Goal: Transaction & Acquisition: Purchase product/service

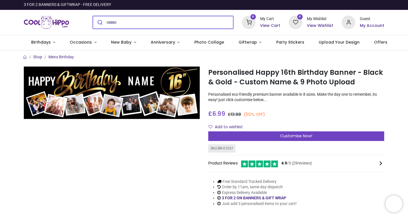
click at [146, 22] on input "search" at bounding box center [169, 22] width 127 height 12
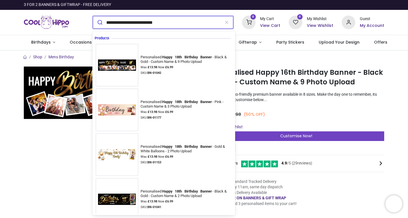
type input "**********"
click at [99, 22] on button "submit" at bounding box center [99, 22] width 13 height 12
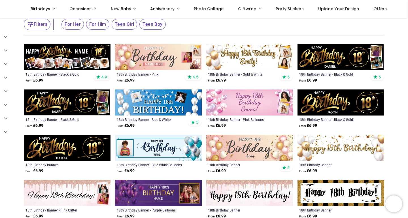
scroll to position [42, 0]
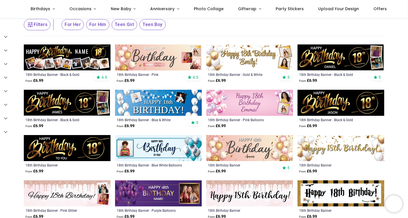
click at [81, 52] on img at bounding box center [67, 57] width 87 height 26
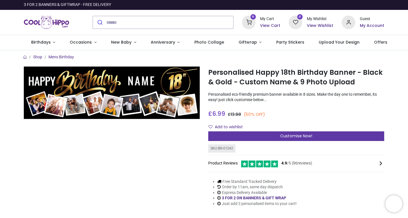
click at [260, 137] on div "Customise Now!" at bounding box center [296, 136] width 176 height 10
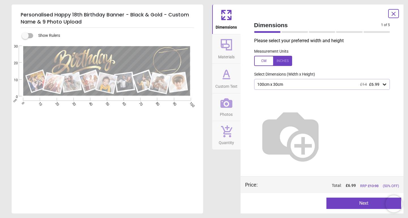
click at [322, 112] on img at bounding box center [290, 135] width 72 height 72
click at [385, 83] on icon at bounding box center [384, 85] width 6 height 6
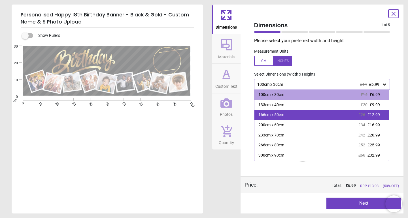
click at [354, 115] on div "166cm x 50cm £26 £12.99" at bounding box center [321, 115] width 135 height 10
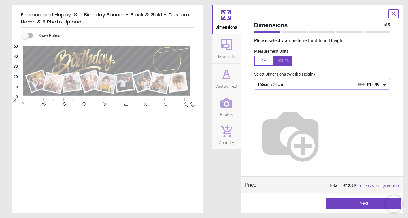
click at [339, 204] on button "Next" at bounding box center [363, 203] width 75 height 11
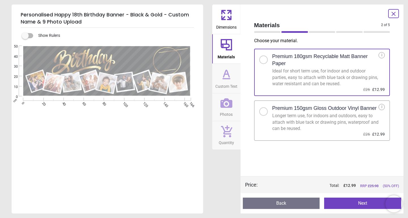
click at [339, 207] on button "Next" at bounding box center [362, 203] width 77 height 11
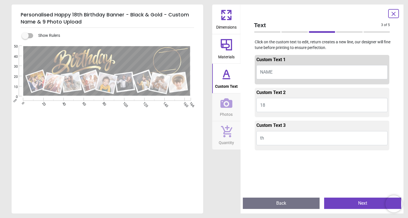
click at [276, 70] on button "NAME" at bounding box center [321, 72] width 131 height 14
type textarea "*****"
click at [339, 203] on button "Next" at bounding box center [362, 203] width 77 height 11
